Goal: Transaction & Acquisition: Purchase product/service

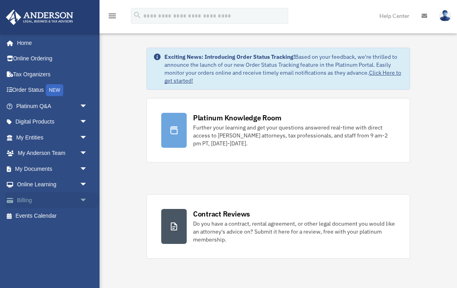
click at [33, 200] on link "Billing arrow_drop_down" at bounding box center [53, 201] width 94 height 16
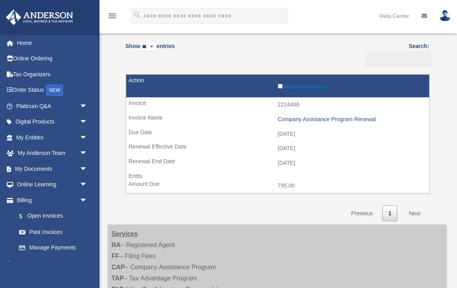
scroll to position [64, 0]
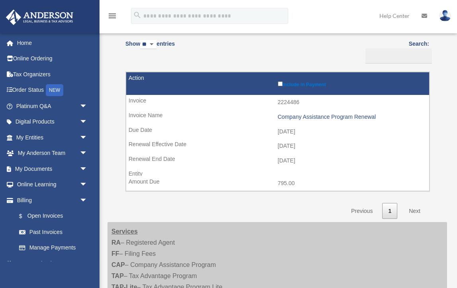
click at [411, 209] on link "Next" at bounding box center [414, 211] width 23 height 16
click at [419, 206] on link "Next" at bounding box center [414, 211] width 23 height 16
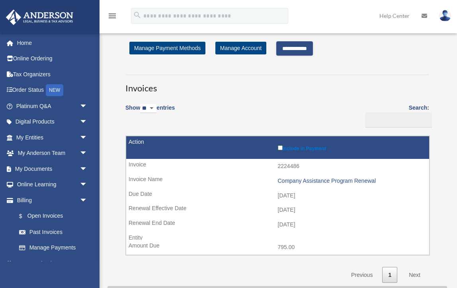
scroll to position [0, 0]
click at [312, 48] on input "**********" at bounding box center [294, 48] width 37 height 14
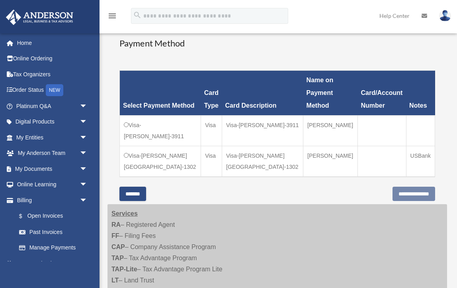
scroll to position [199, 0]
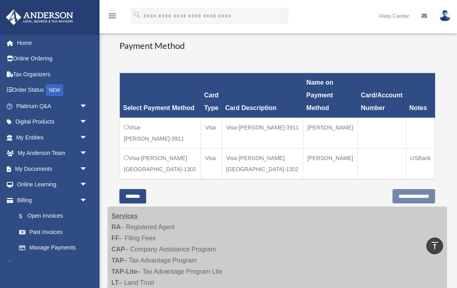
click at [129, 149] on td "Visa-Belinda-Hentz-1302" at bounding box center [160, 164] width 81 height 31
click at [395, 189] on input "**********" at bounding box center [413, 196] width 43 height 14
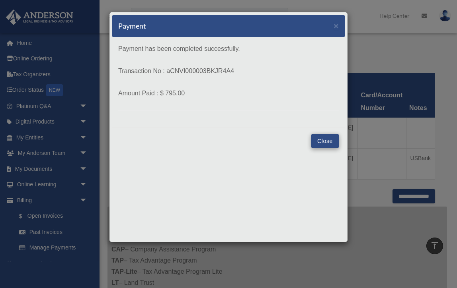
click at [319, 139] on button "Close" at bounding box center [324, 141] width 27 height 14
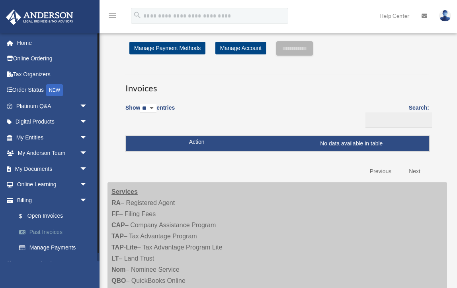
click at [55, 228] on link "Past Invoices" at bounding box center [55, 232] width 88 height 16
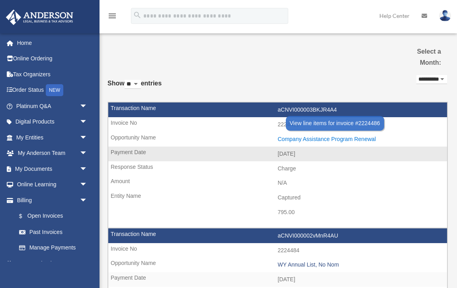
click at [321, 136] on div "Company Assistance Program Renewal" at bounding box center [361, 139] width 166 height 7
